Goal: Task Accomplishment & Management: Use online tool/utility

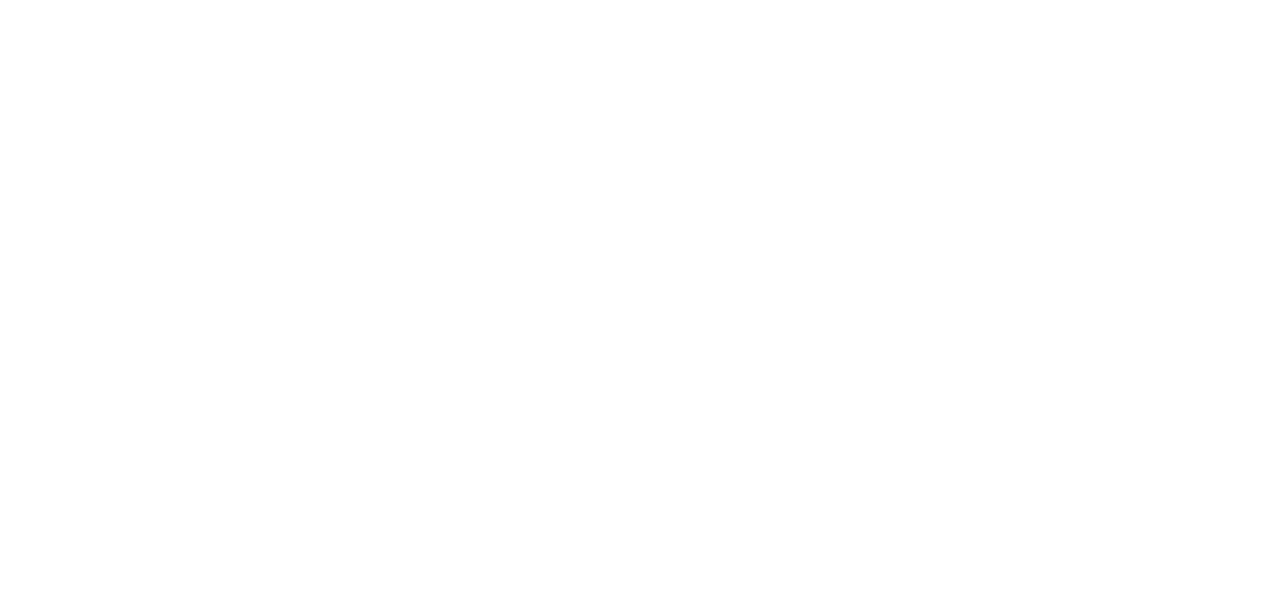
select select "Song"
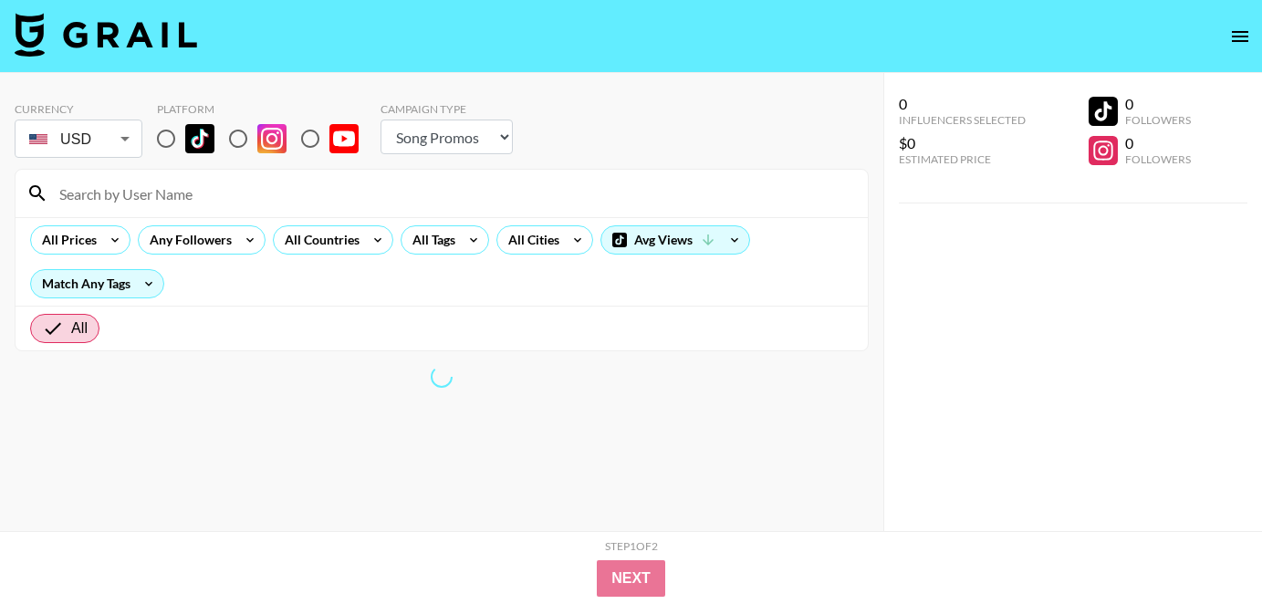
click at [177, 137] on input "radio" at bounding box center [166, 139] width 38 height 38
radio input "true"
click at [159, 183] on input at bounding box center [452, 193] width 808 height 29
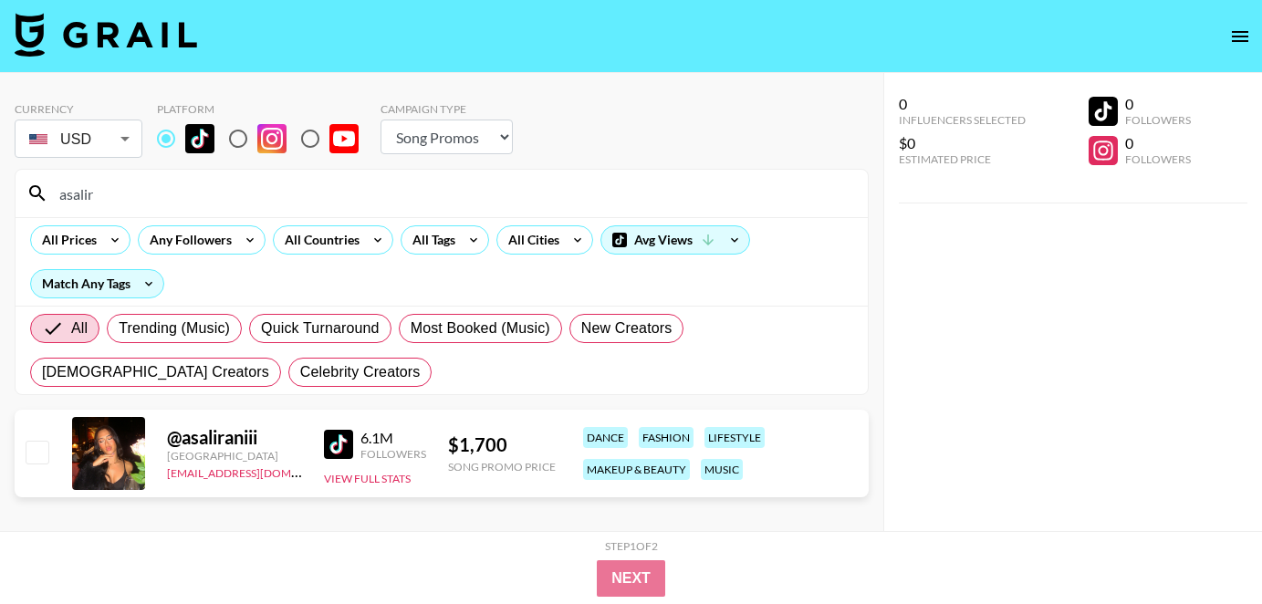
type input "asalira"
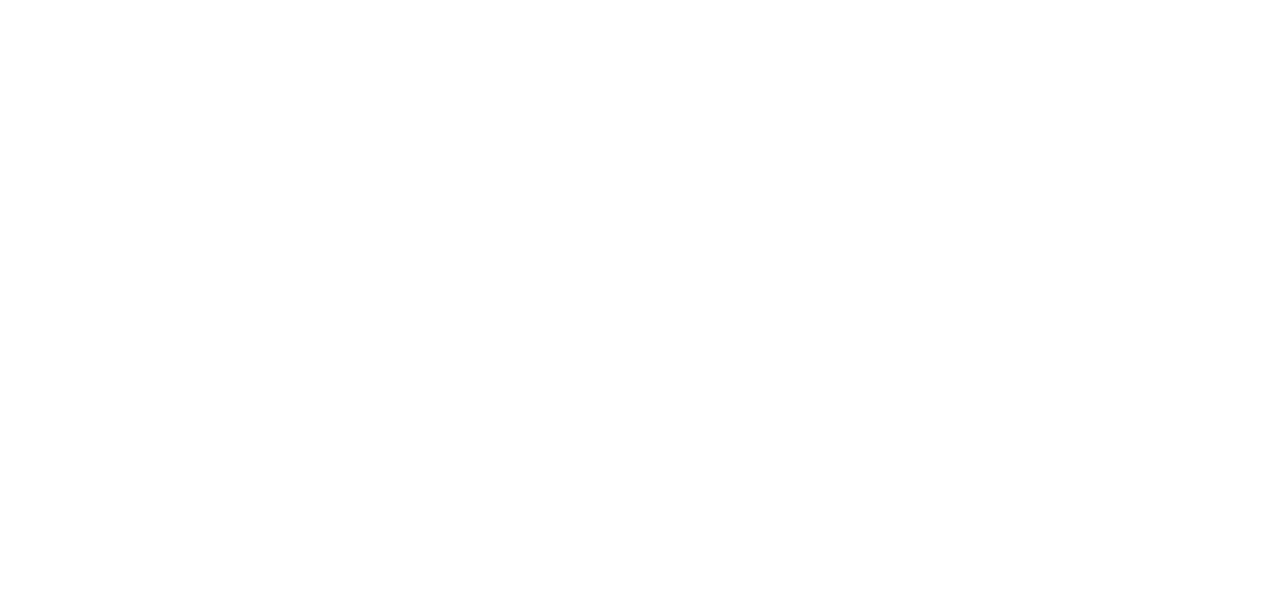
select select "Song"
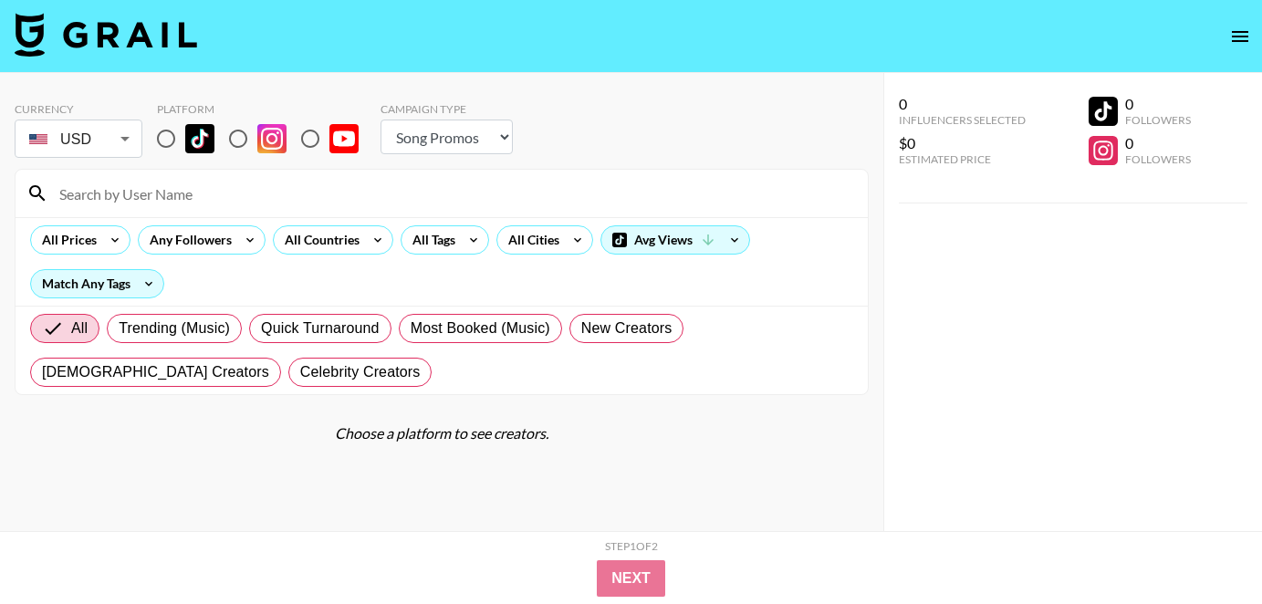
click at [186, 196] on input at bounding box center [452, 193] width 808 height 29
paste input "xzhxxzzhh"
type input "xzhxxzzhh"
click at [165, 144] on input "radio" at bounding box center [166, 139] width 38 height 38
radio input "true"
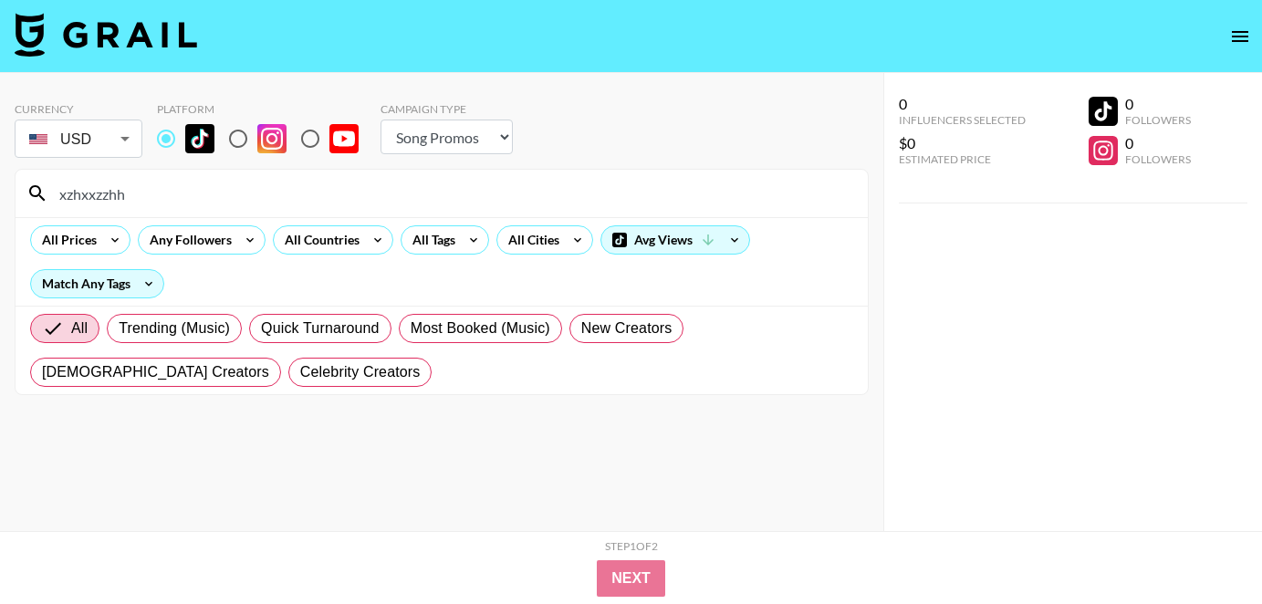
click at [172, 198] on input "xzhxxzzhh" at bounding box center [452, 193] width 808 height 29
